Goal: Answer question/provide support: Share knowledge or assist other users

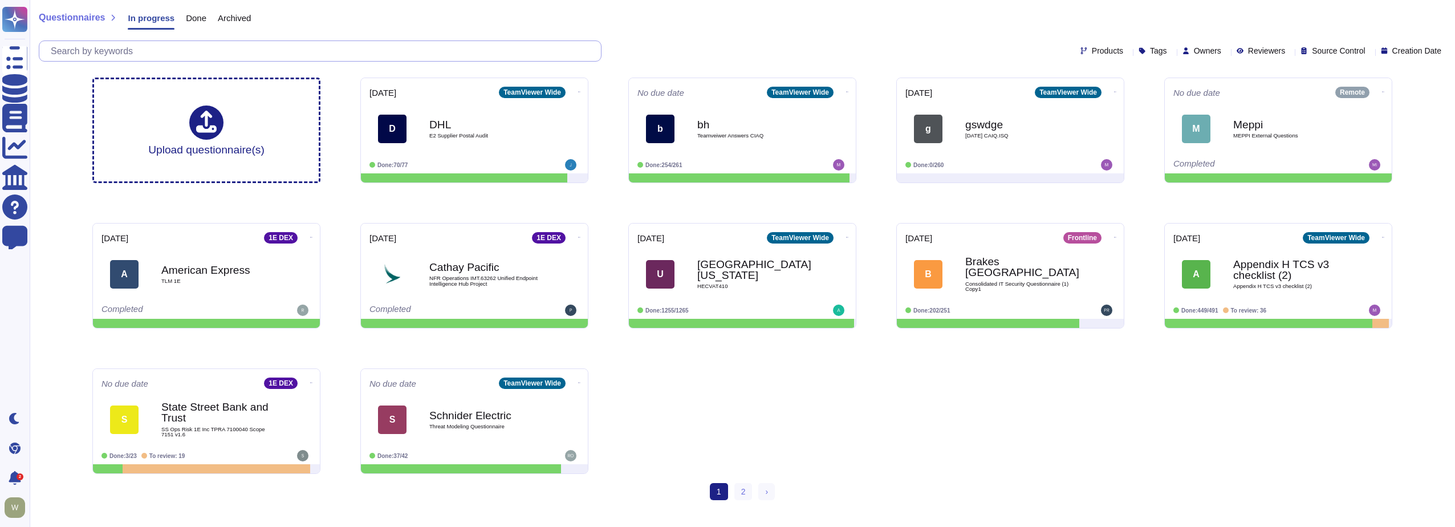
click at [147, 50] on input "text" at bounding box center [323, 51] width 556 height 20
type input "o"
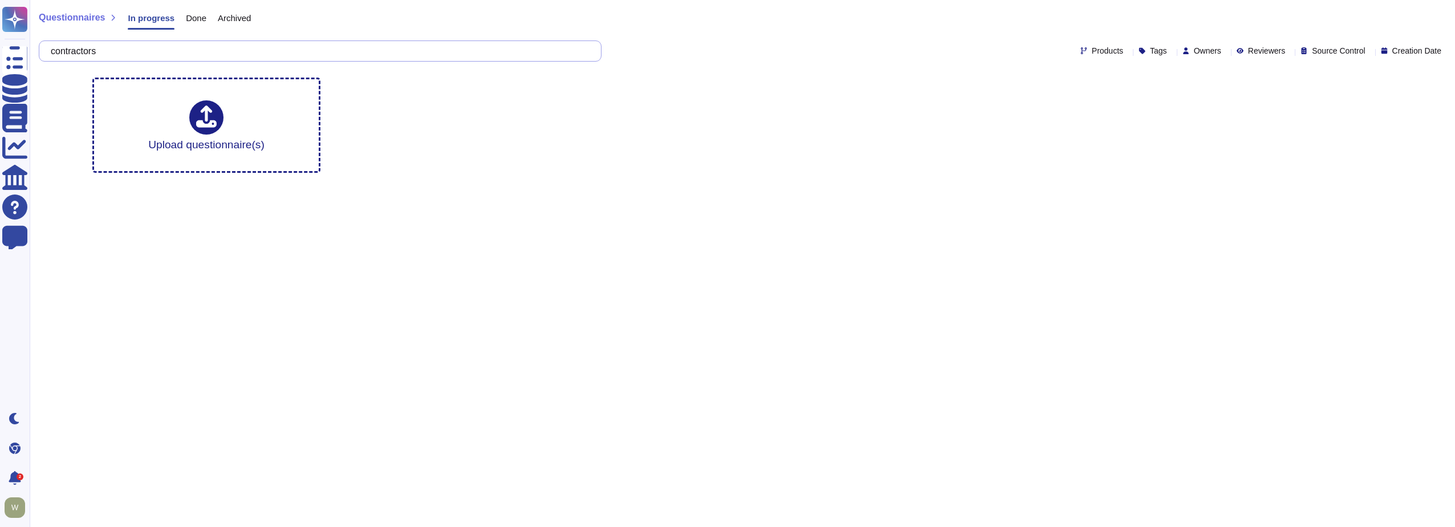
type input "contractors"
drag, startPoint x: 199, startPoint y: 57, endPoint x: -59, endPoint y: 54, distance: 258.2
click at [0, 54] on html "Questionnaires Knowledge Base Documents Analytics CAIQ / SIG Help Center Feedba…" at bounding box center [727, 91] width 1455 height 182
type input "s"
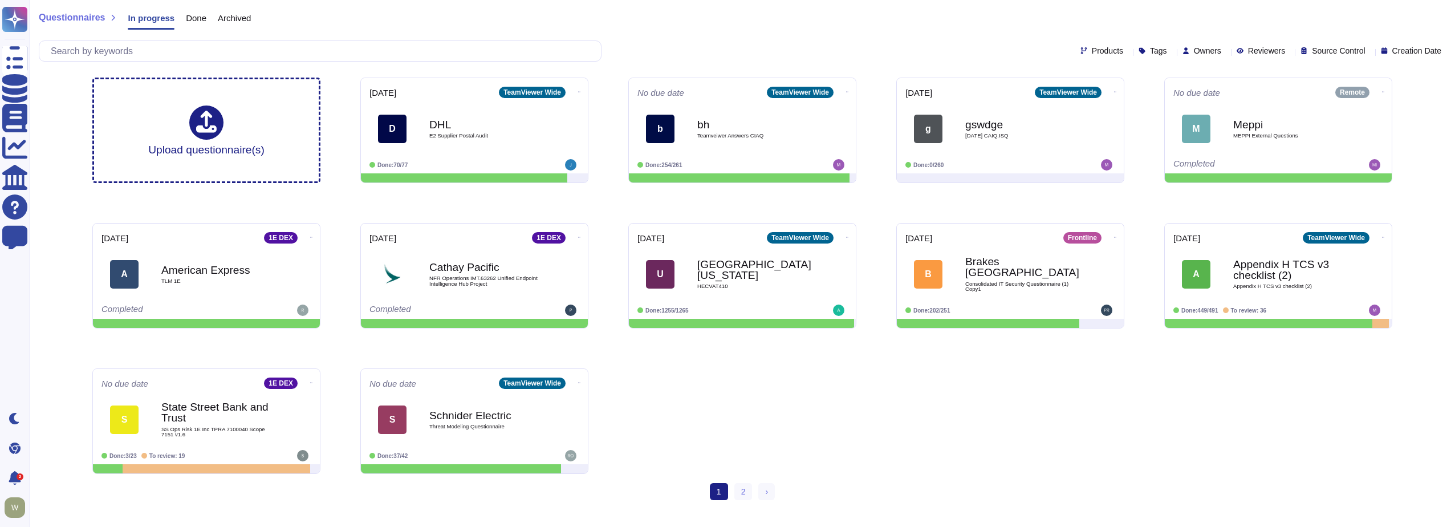
click at [71, 15] on span "Questionnaires" at bounding box center [72, 17] width 66 height 9
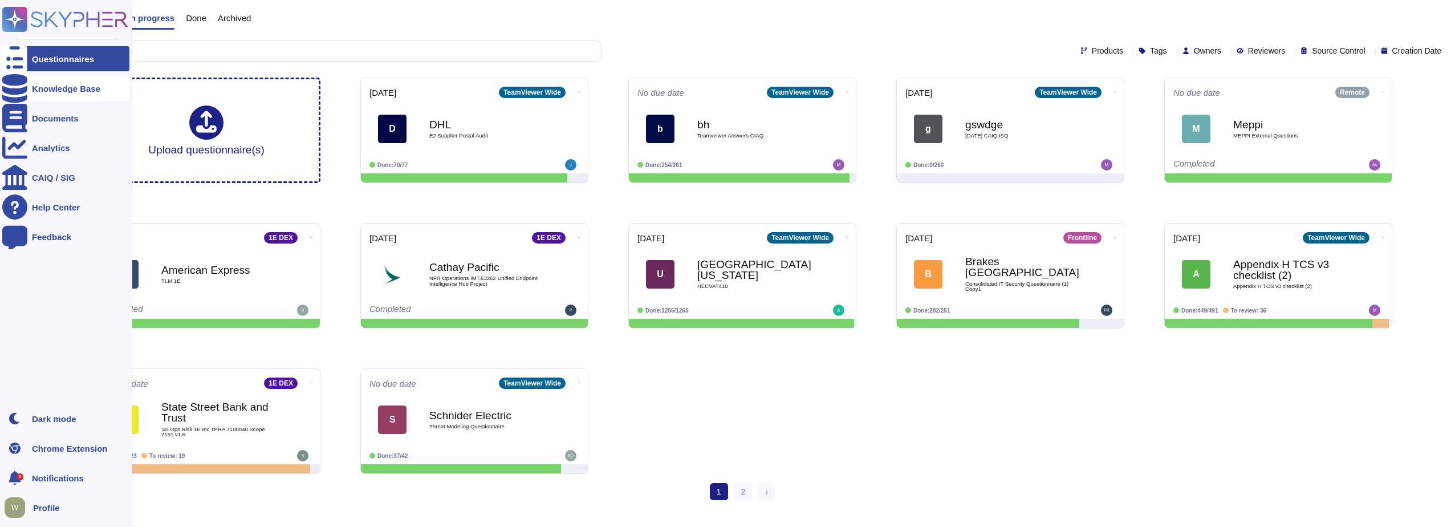
click at [53, 87] on div "Knowledge Base" at bounding box center [66, 88] width 68 height 9
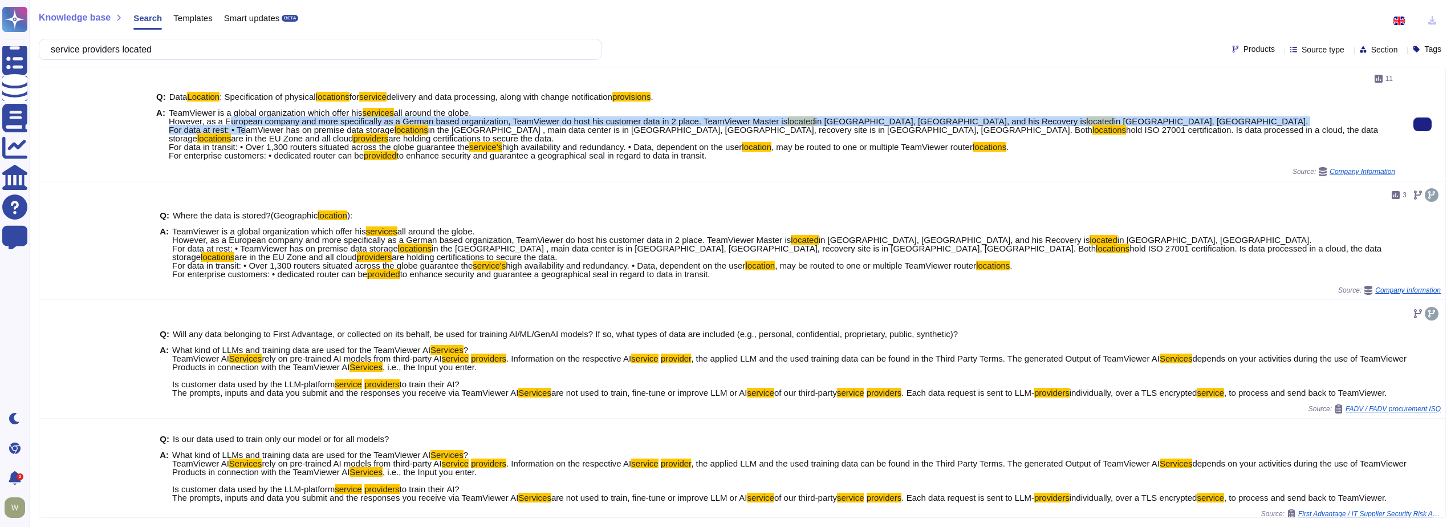
drag, startPoint x: 223, startPoint y: 123, endPoint x: 327, endPoint y: 124, distance: 104.3
click at [327, 124] on span "TeamViewer is a global organization which offer his services all around the glo…" at bounding box center [782, 133] width 1226 height 51
click at [596, 121] on span "all around the globe. However, as a European company and more specifically as a…" at bounding box center [478, 117] width 618 height 18
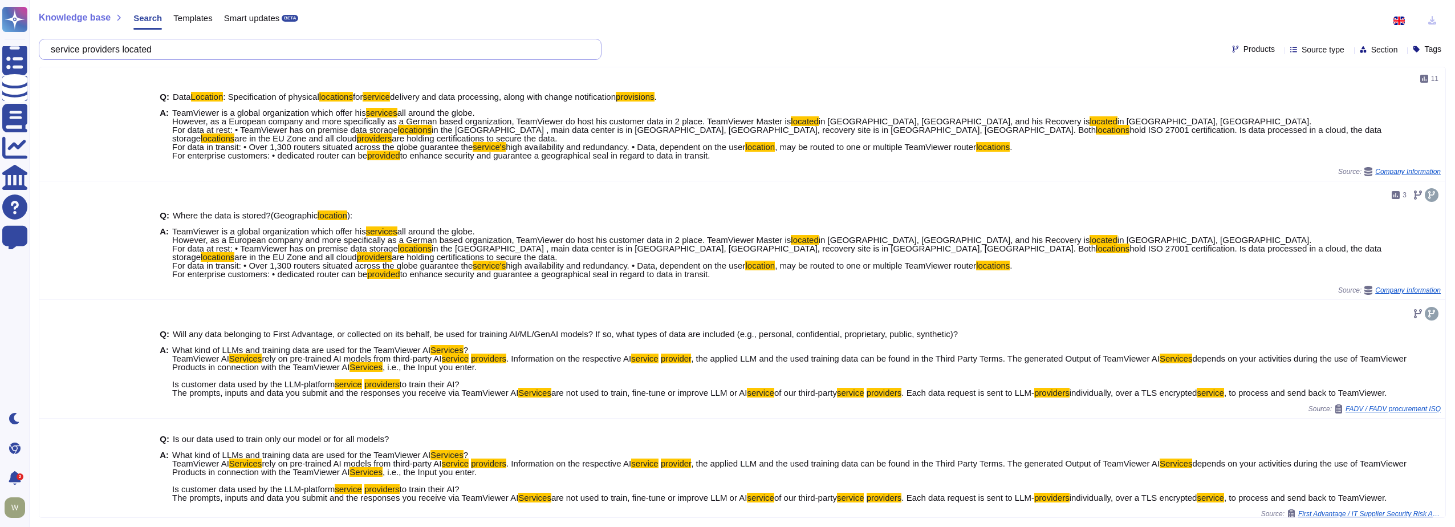
drag, startPoint x: 145, startPoint y: 50, endPoint x: -5, endPoint y: 52, distance: 150.5
click at [0, 52] on html "Questionnaires Knowledge Base Documents Analytics CAIQ / SIG Help Center Feedba…" at bounding box center [727, 263] width 1455 height 527
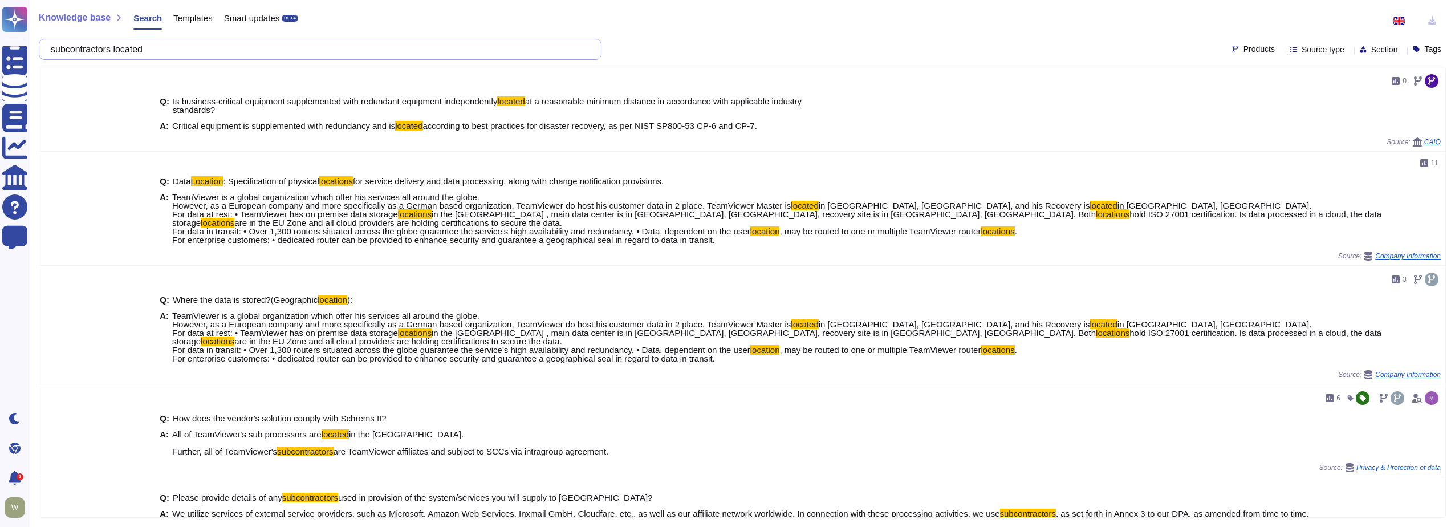
click at [173, 49] on input "subcontractors located" at bounding box center [317, 49] width 544 height 20
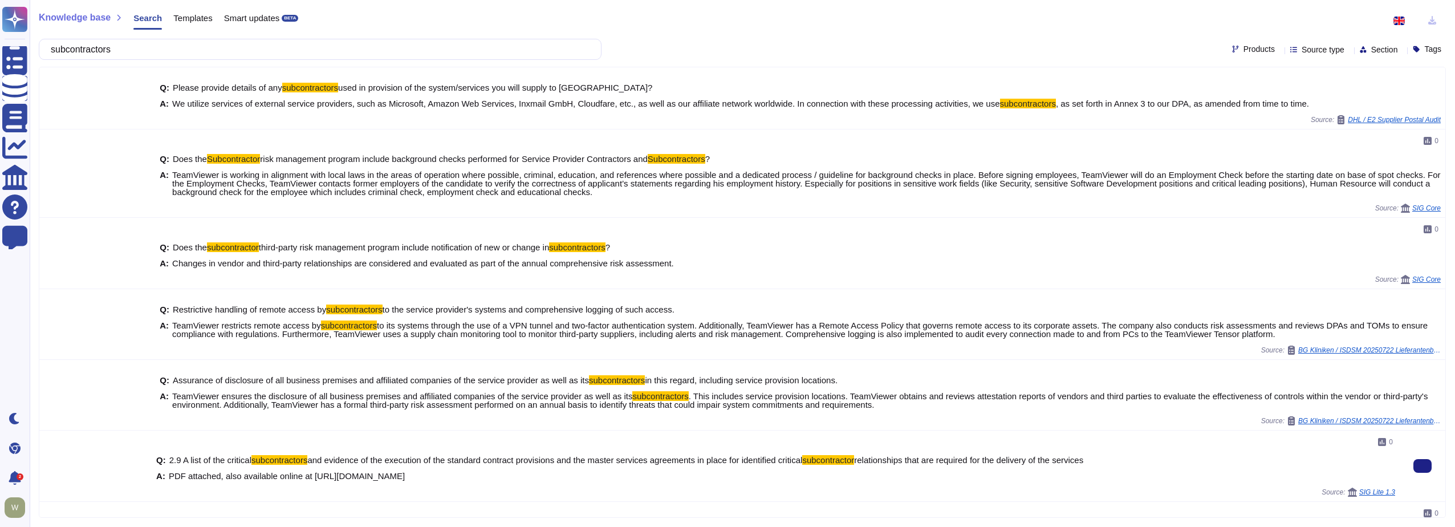
drag, startPoint x: 526, startPoint y: 476, endPoint x: 307, endPoint y: 478, distance: 218.9
click at [307, 478] on div "A: PDF attached, also available online at [URL][DOMAIN_NAME]" at bounding box center [775, 475] width 1239 height 9
copy span "[URL][DOMAIN_NAME]"
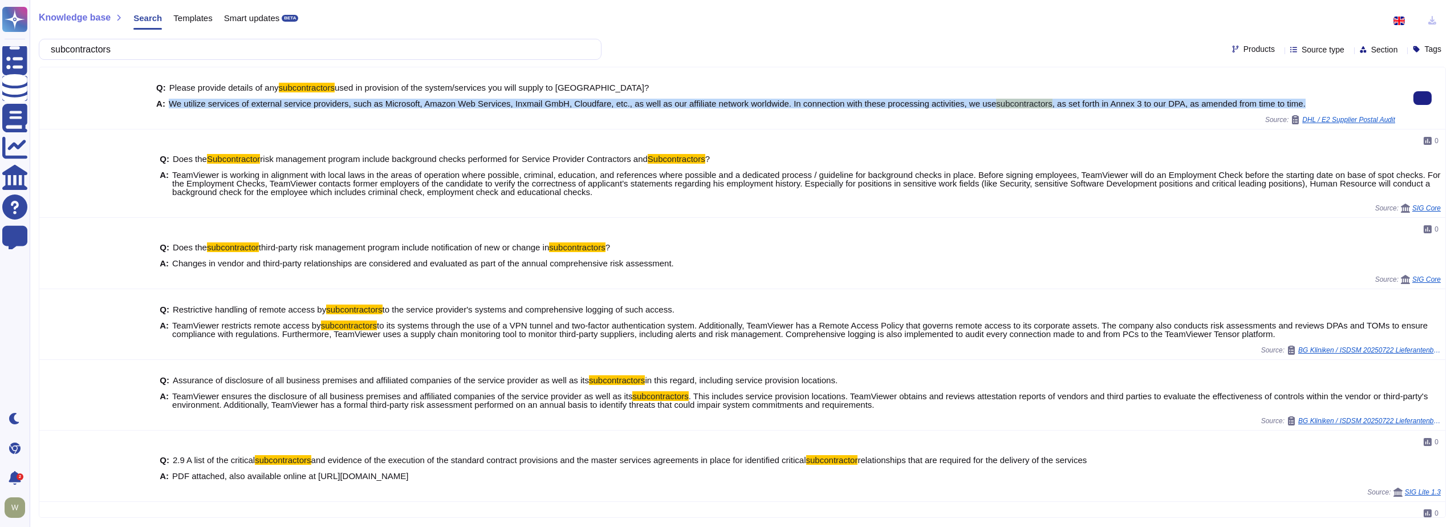
drag, startPoint x: 169, startPoint y: 101, endPoint x: 1312, endPoint y: 109, distance: 1143.5
click at [1312, 109] on div "Q: Please provide details of any subcontractors used in provision of the system…" at bounding box center [775, 95] width 1239 height 39
copy span "We utilize services of external service providers, such as Microsoft, Amazon We…"
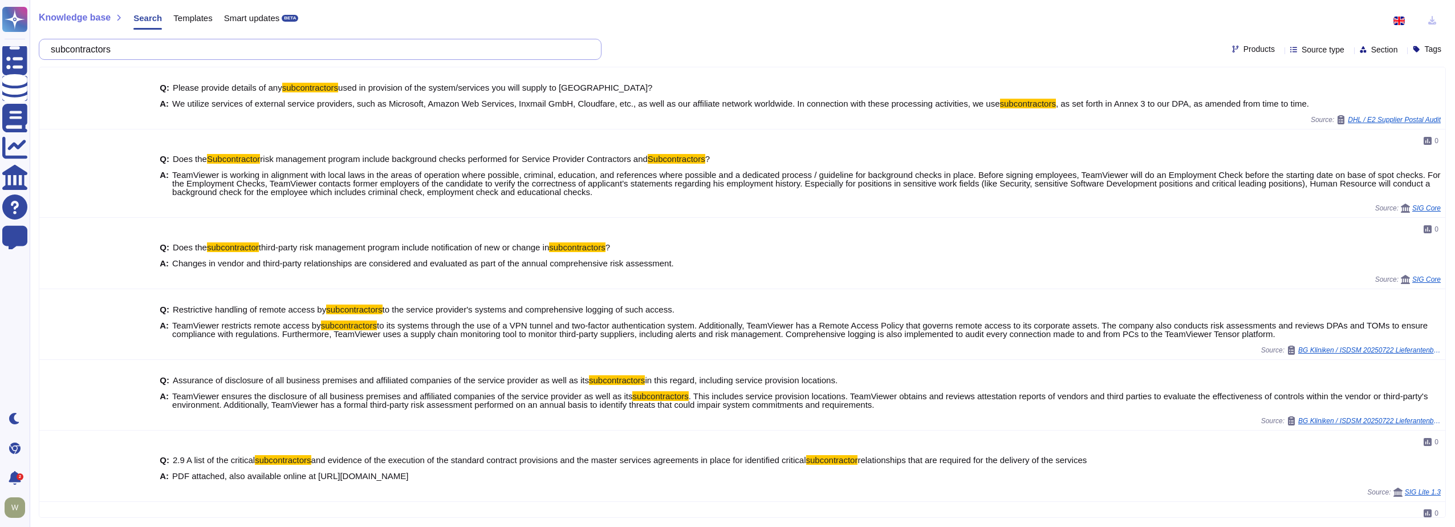
drag, startPoint x: 193, startPoint y: 54, endPoint x: -54, endPoint y: 56, distance: 246.8
click at [0, 56] on html "Questionnaires Knowledge Base Documents Analytics CAIQ / SIG Help Center Feedba…" at bounding box center [727, 263] width 1455 height 527
paste input "Does your company limit the access that subcontractors, vendors or services hav…"
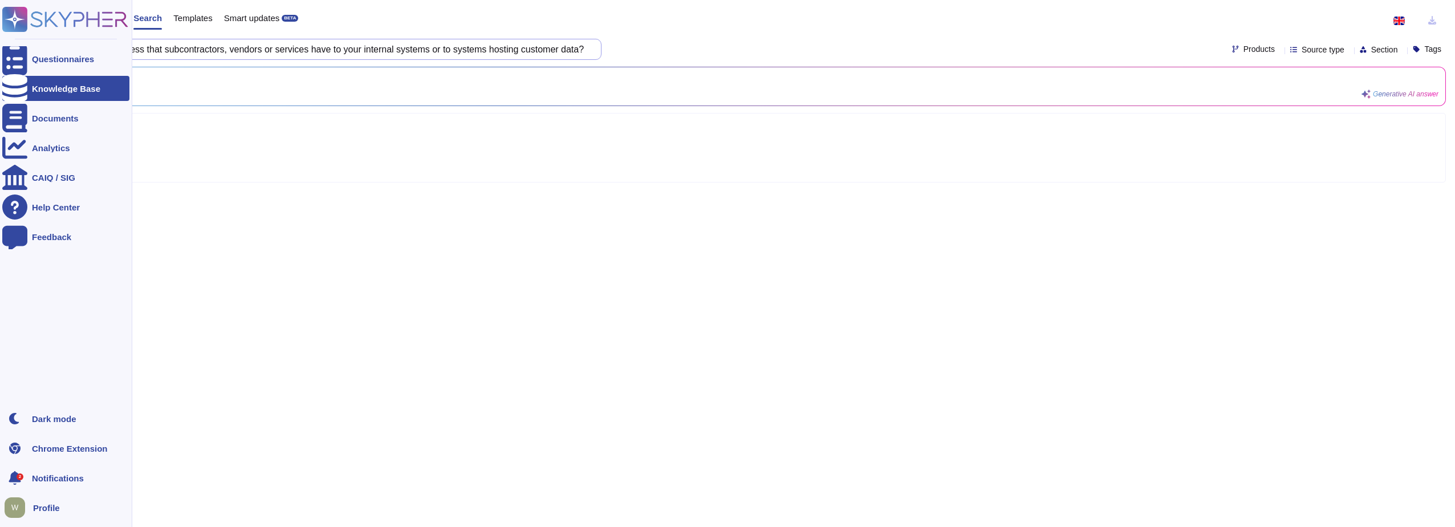
type input "Does your company limit the access that subcontractors, vendors or services hav…"
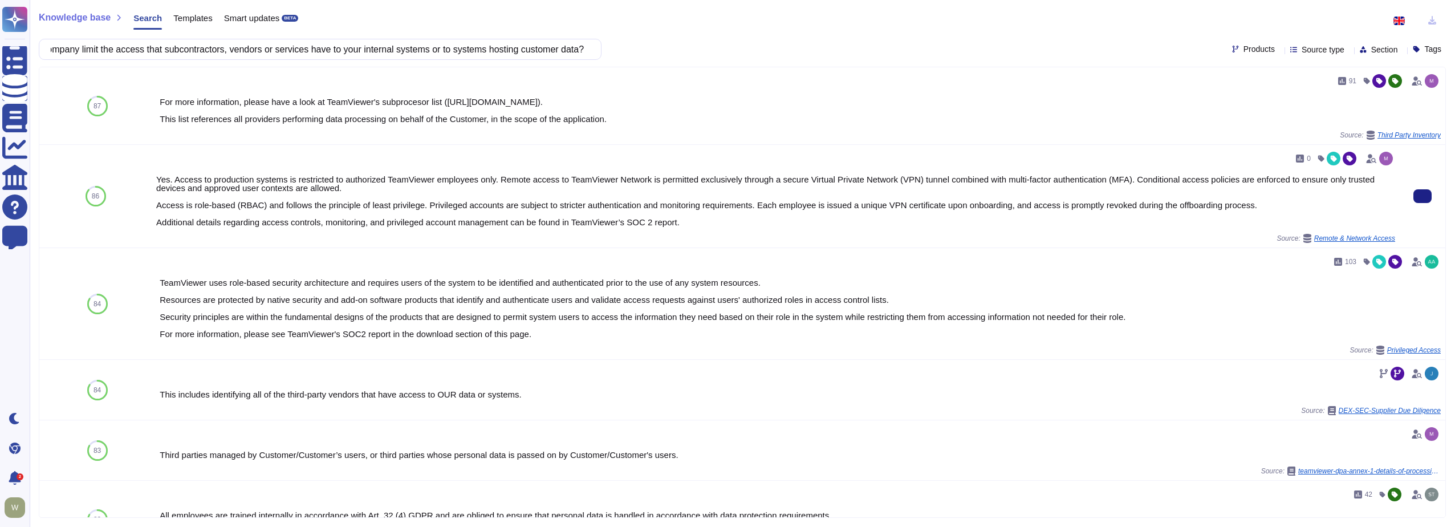
scroll to position [0, 0]
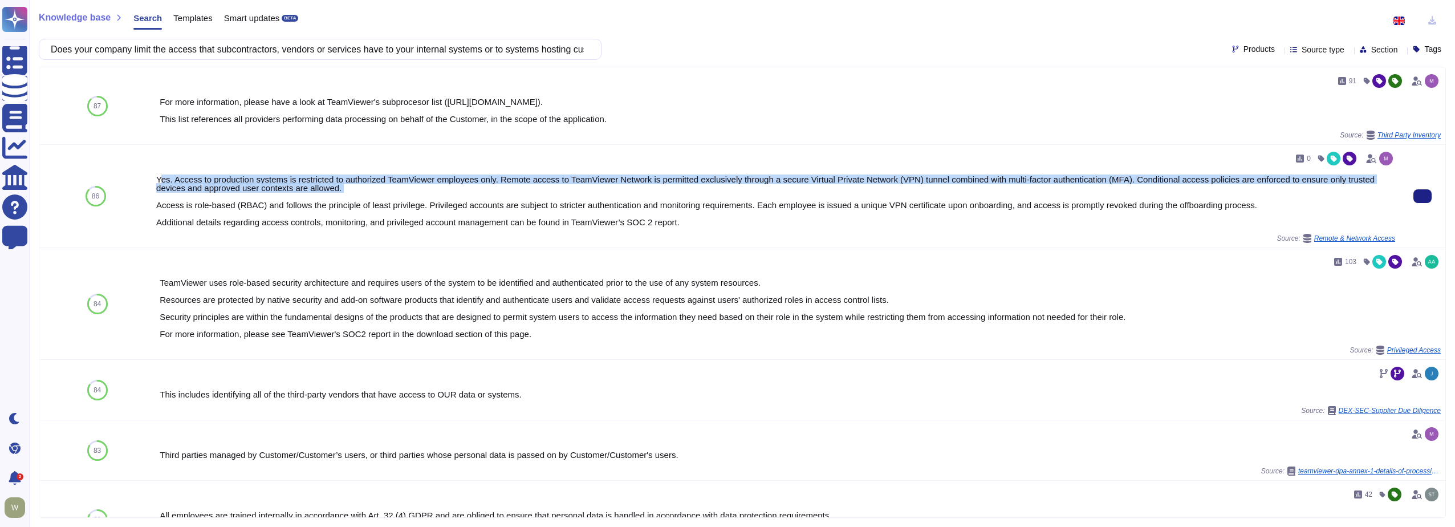
drag, startPoint x: 158, startPoint y: 179, endPoint x: 382, endPoint y: 198, distance: 225.4
click at [382, 198] on div "Yes. Access to production systems is restricted to authorized TeamViewer employ…" at bounding box center [775, 200] width 1239 height 51
drag, startPoint x: 382, startPoint y: 198, endPoint x: 352, endPoint y: 189, distance: 31.9
click at [352, 190] on div "Yes. Access to production systems is restricted to authorized TeamViewer employ…" at bounding box center [775, 200] width 1239 height 51
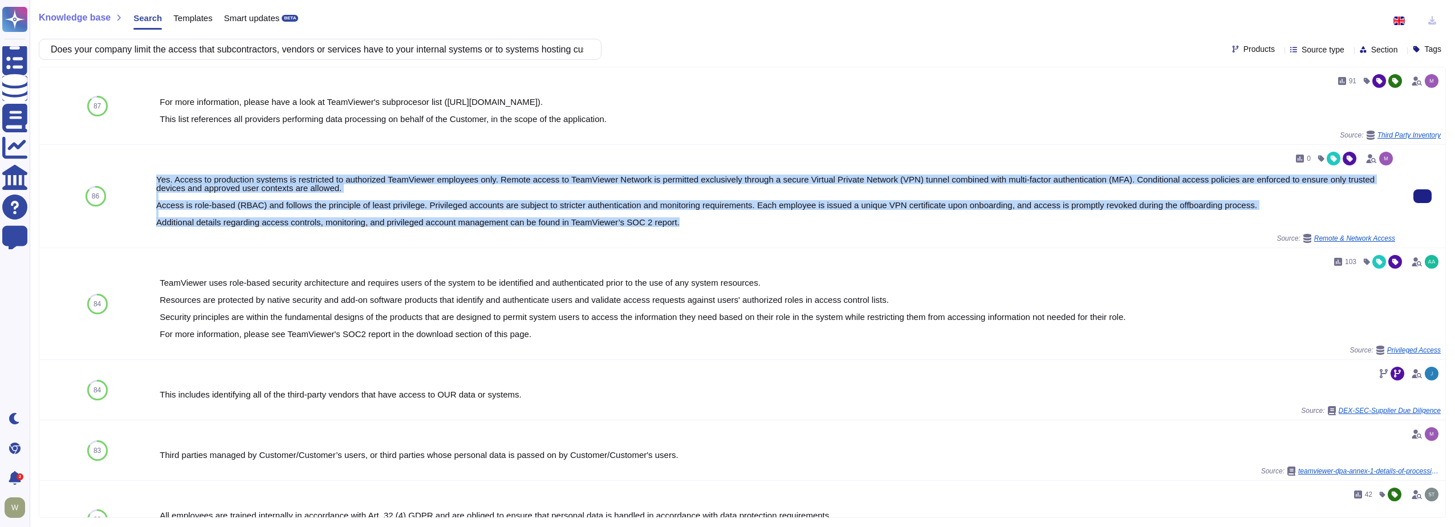
drag, startPoint x: 157, startPoint y: 180, endPoint x: 713, endPoint y: 225, distance: 557.6
click at [713, 225] on div "Yes. Access to production systems is restricted to authorized TeamViewer employ…" at bounding box center [775, 200] width 1239 height 51
copy div "Yes. Access to production systems is restricted to authorized TeamViewer employ…"
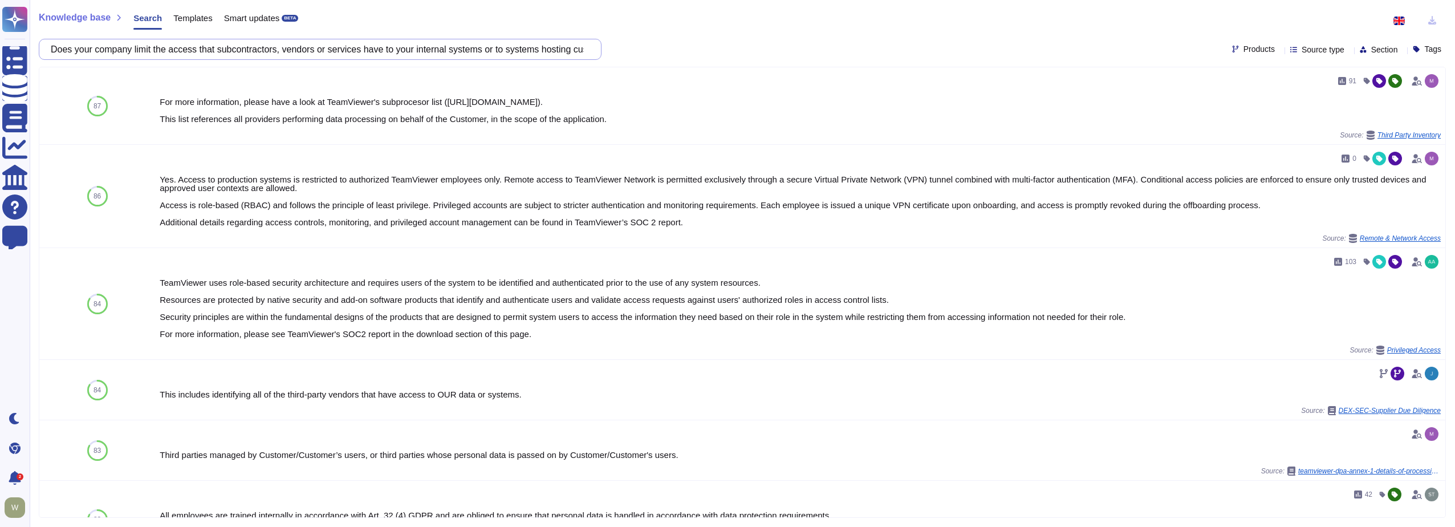
click at [296, 51] on input "Does your company limit the access that subcontractors, vendors or services hav…" at bounding box center [317, 49] width 544 height 20
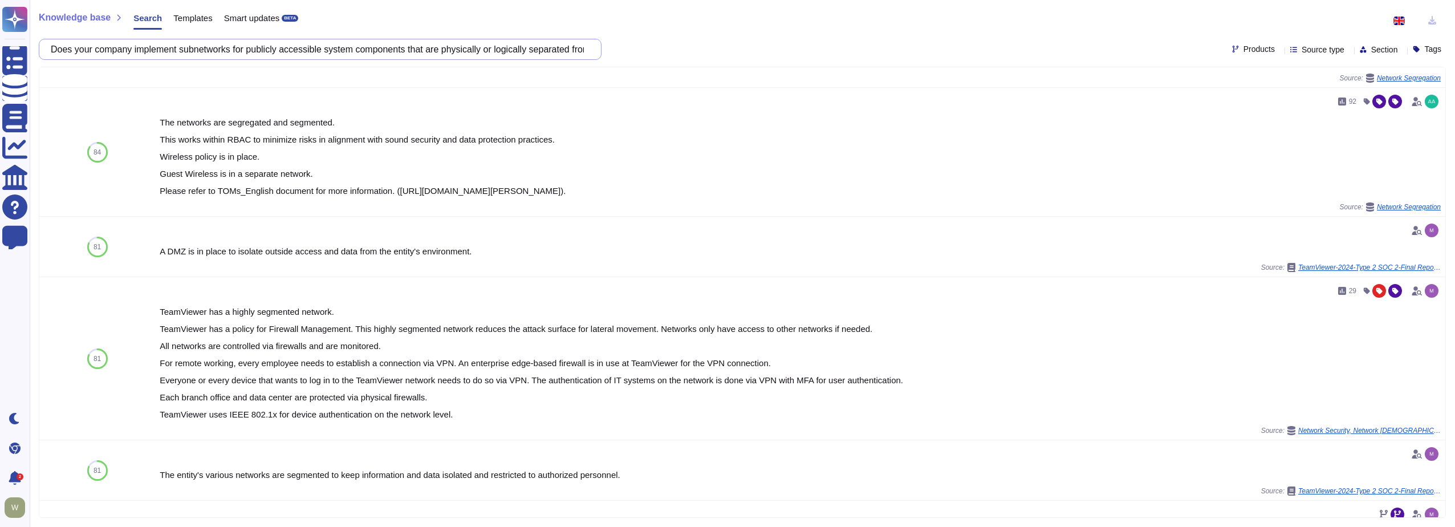
click at [107, 50] on input "Does your company implement subnetworks for publicly accessible system componen…" at bounding box center [317, 49] width 544 height 20
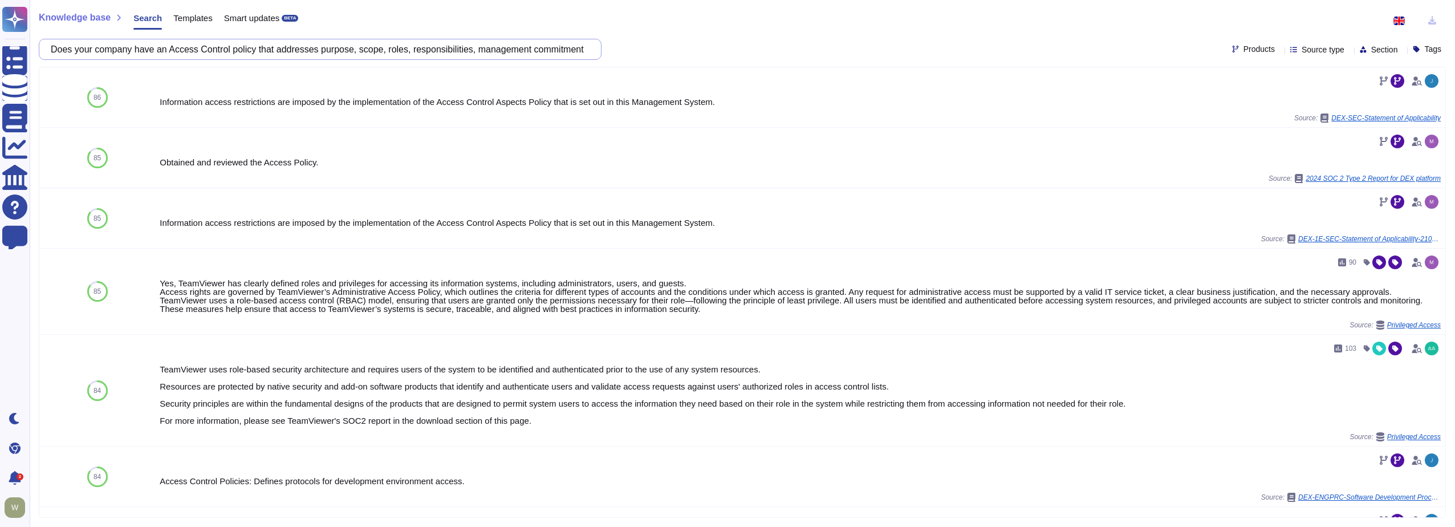
click at [588, 52] on input "Does your company have an Access Control policy that addresses purpose, scope, …" at bounding box center [317, 49] width 544 height 20
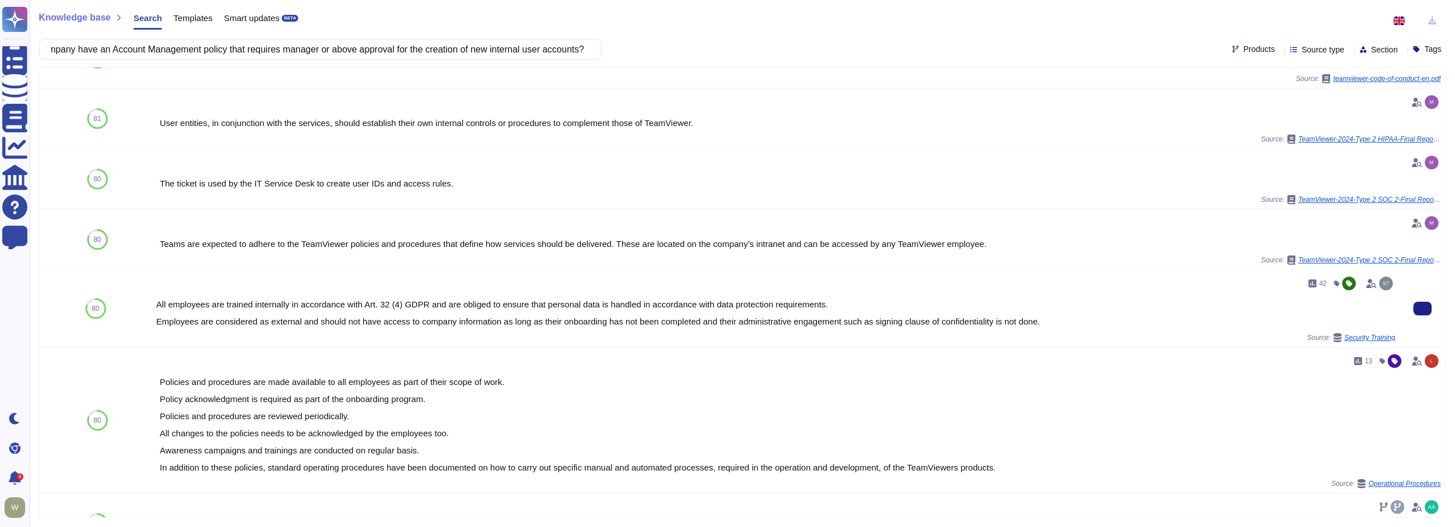
scroll to position [285, 0]
